Goal: Task Accomplishment & Management: Complete application form

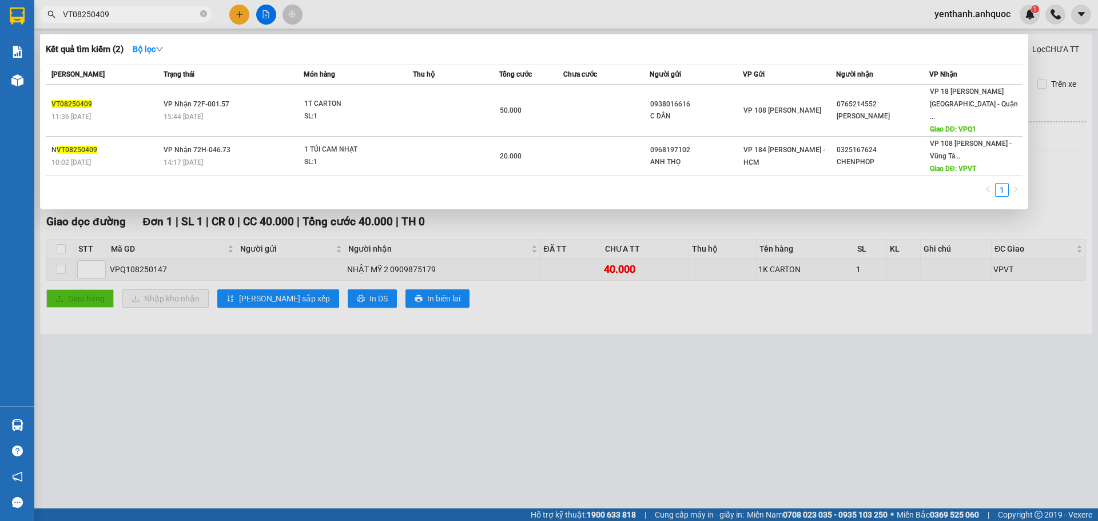
click at [146, 15] on input "VT08250409" at bounding box center [130, 14] width 135 height 13
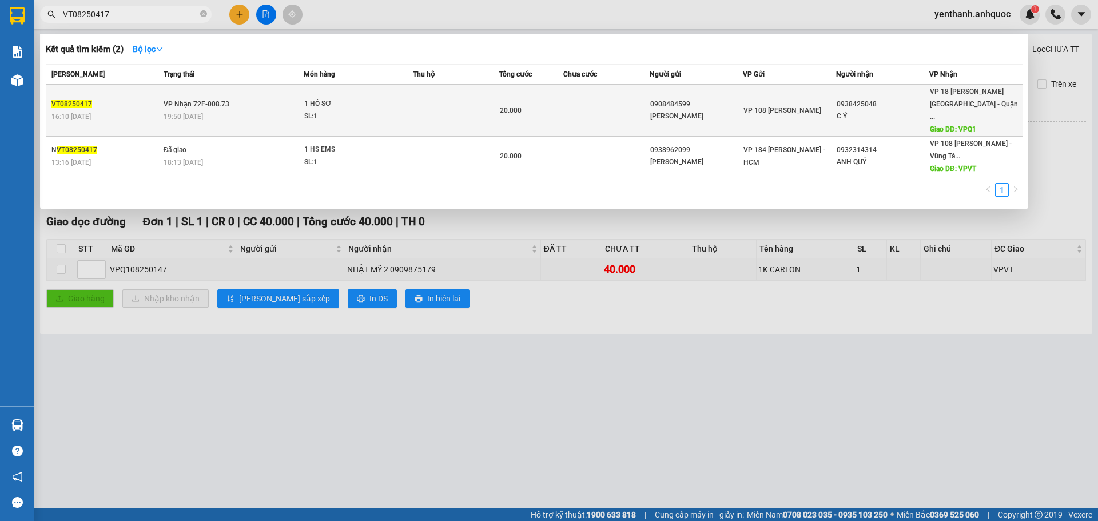
type input "VT08250417"
click at [887, 110] on div "C Ý" at bounding box center [882, 116] width 92 height 12
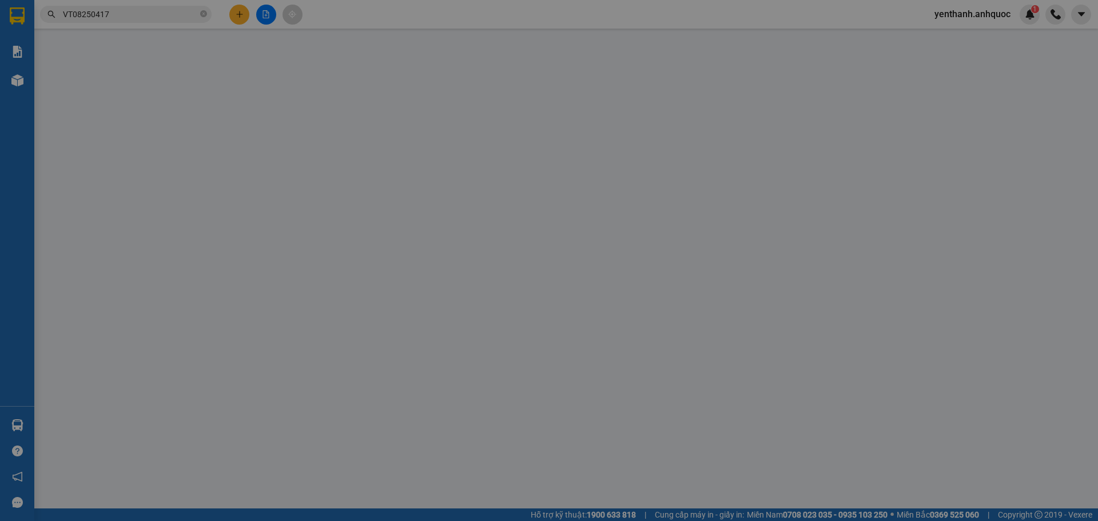
type input "0908484599"
type input "[PERSON_NAME]"
type input "0938425048"
type input "C Ý"
type input "VPQ1"
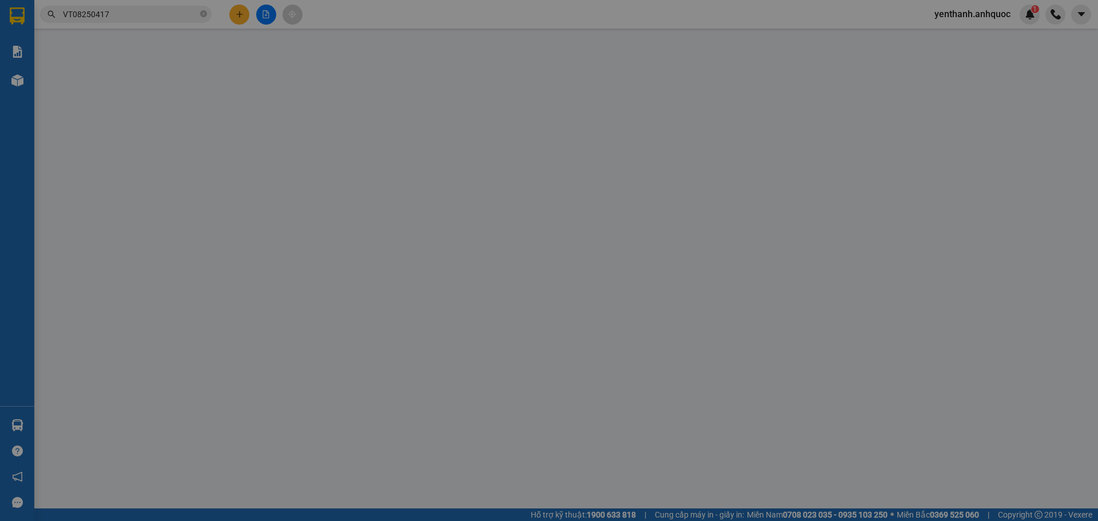
type input "20.000"
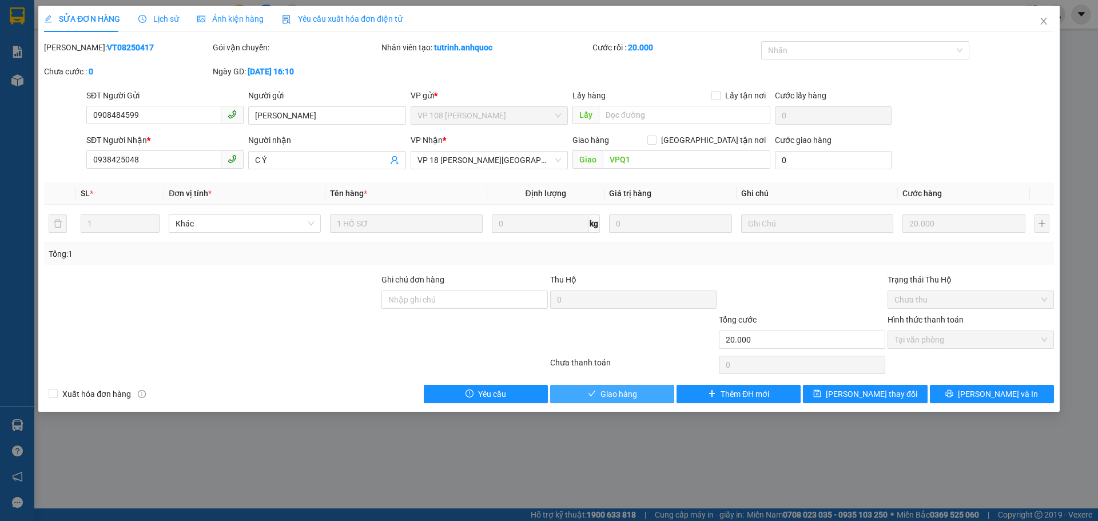
click at [605, 393] on span "Giao hàng" at bounding box center [618, 394] width 37 height 13
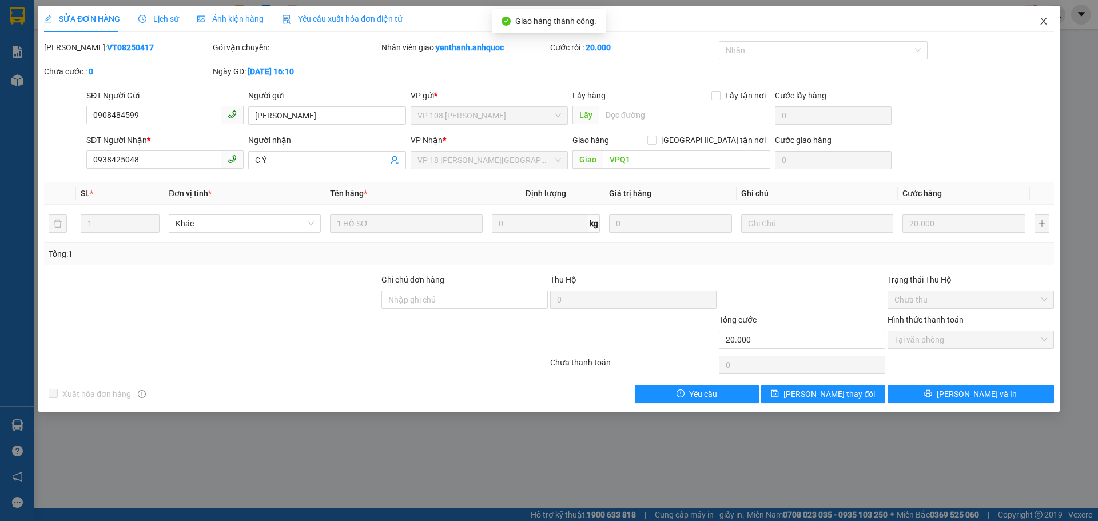
click at [1043, 26] on icon "close" at bounding box center [1043, 21] width 9 height 9
